Goal: Task Accomplishment & Management: Manage account settings

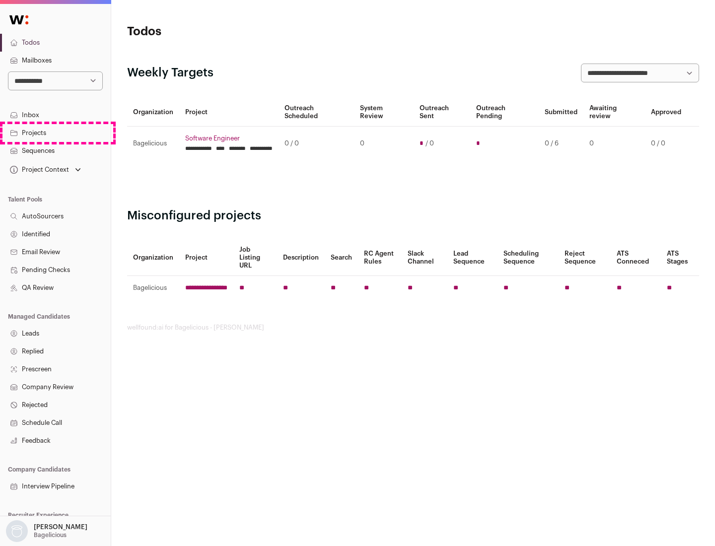
click at [55, 133] on link "Projects" at bounding box center [55, 133] width 111 height 18
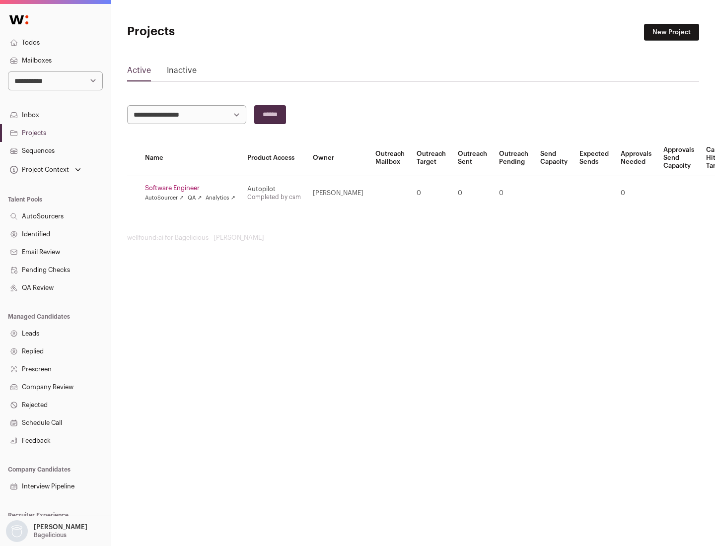
click at [193, 188] on link "Software Engineer" at bounding box center [190, 188] width 90 height 8
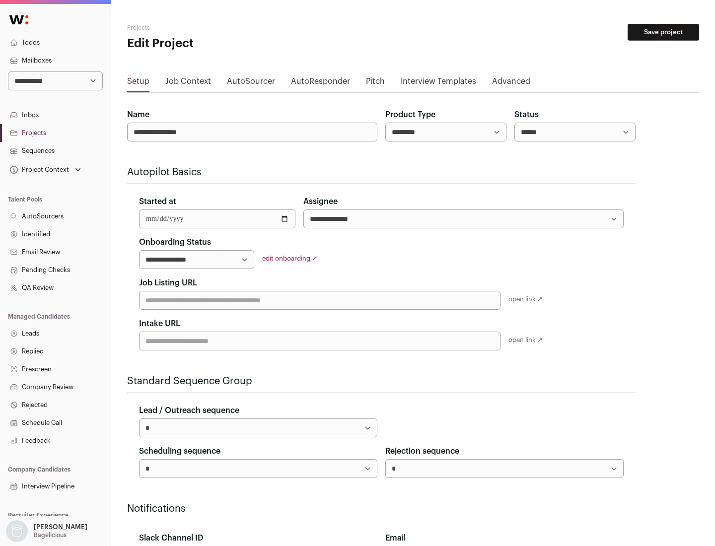
click at [663, 32] on button "Save project" at bounding box center [662, 32] width 71 height 17
